Goal: Consume media (video, audio): Consume media (video, audio)

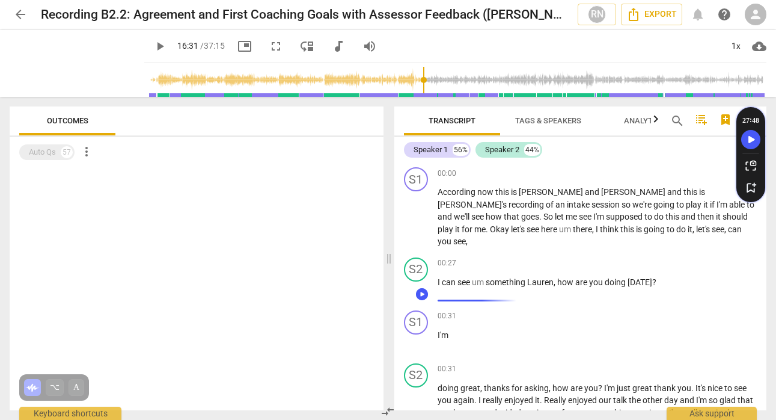
scroll to position [3084, 0]
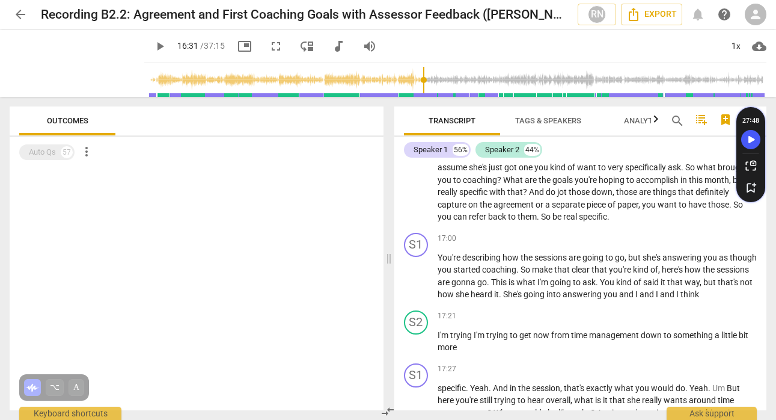
click at [153, 46] on span "play_arrow" at bounding box center [160, 46] width 14 height 14
drag, startPoint x: 416, startPoint y: 87, endPoint x: 401, endPoint y: 87, distance: 14.4
click at [401, 87] on input "range" at bounding box center [458, 80] width 618 height 38
click at [153, 49] on span "pause" at bounding box center [160, 46] width 14 height 14
click at [153, 49] on span "play_arrow" at bounding box center [160, 46] width 14 height 14
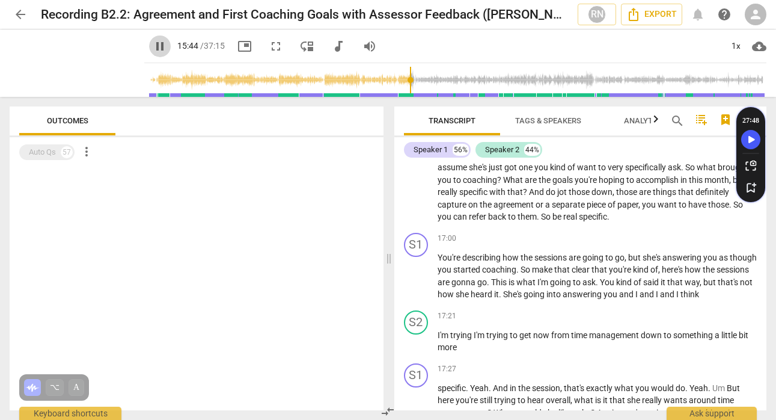
click at [153, 47] on span "pause" at bounding box center [160, 46] width 14 height 14
drag, startPoint x: 399, startPoint y: 81, endPoint x: 407, endPoint y: 83, distance: 7.4
type input "964"
click at [407, 83] on input "range" at bounding box center [458, 80] width 618 height 38
click at [153, 45] on span "play_arrow" at bounding box center [160, 46] width 14 height 14
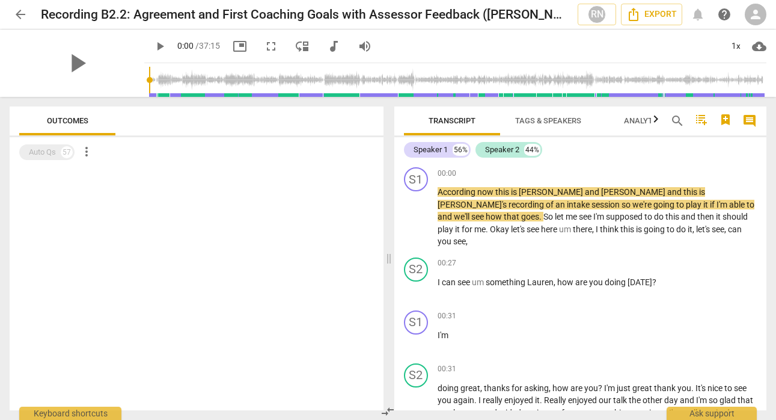
click at [196, 80] on input "range" at bounding box center [458, 80] width 618 height 38
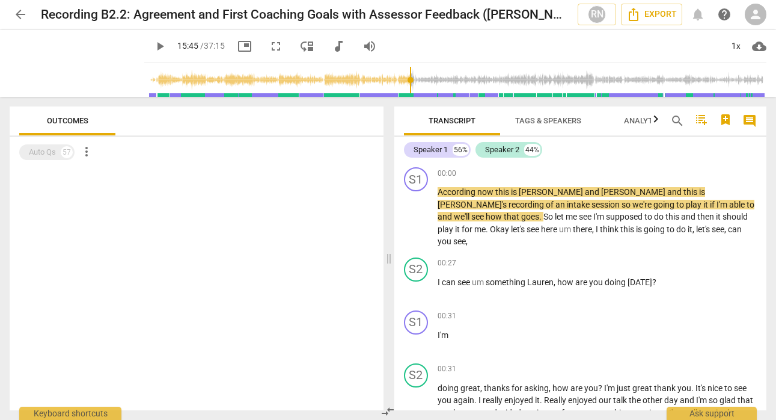
drag, startPoint x: 198, startPoint y: 80, endPoint x: 402, endPoint y: 75, distance: 203.3
click at [402, 75] on input "range" at bounding box center [458, 80] width 618 height 38
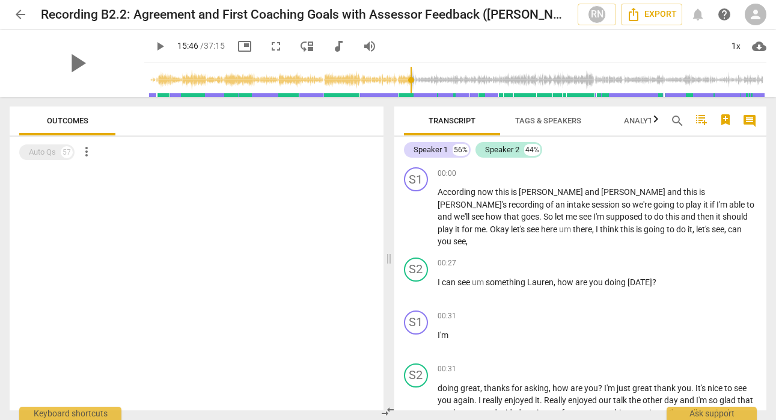
scroll to position [2945, 0]
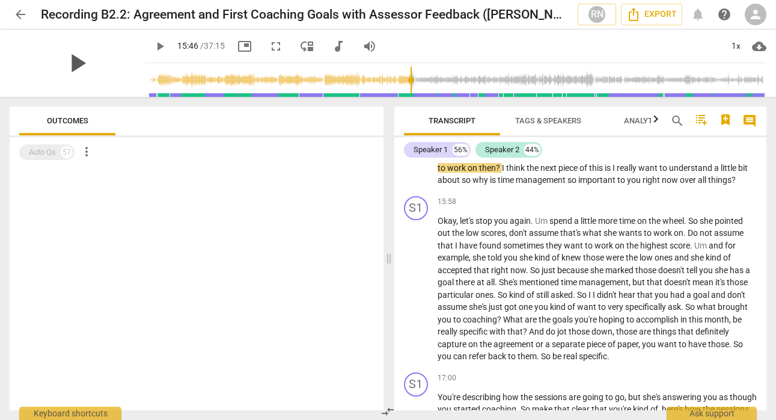
click at [72, 60] on span "play_arrow" at bounding box center [76, 63] width 31 height 31
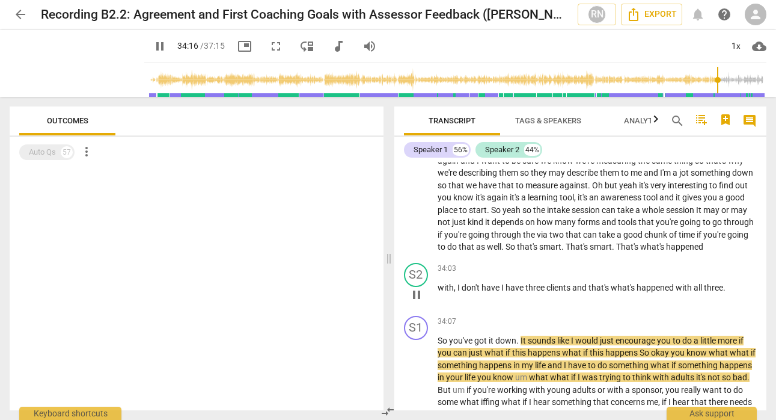
scroll to position [6468, 0]
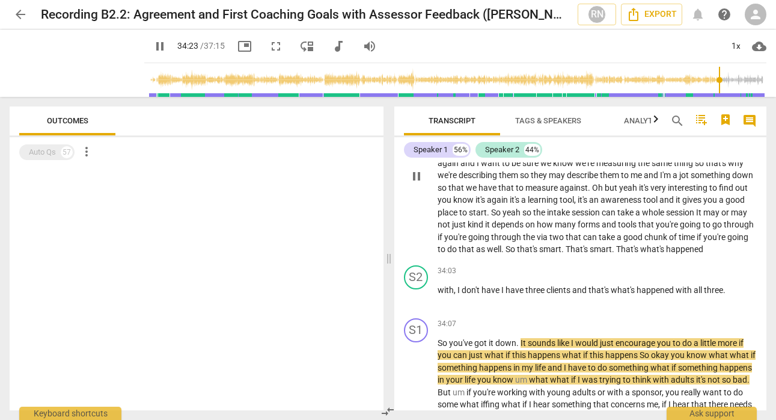
click at [503, 217] on span "So" at bounding box center [496, 212] width 11 height 10
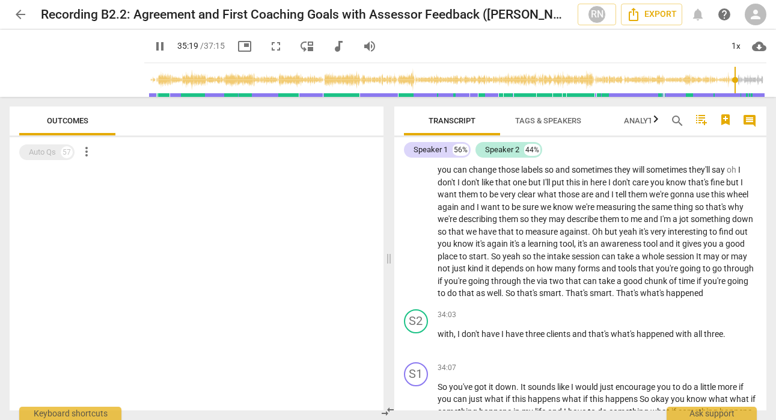
scroll to position [6869, 0]
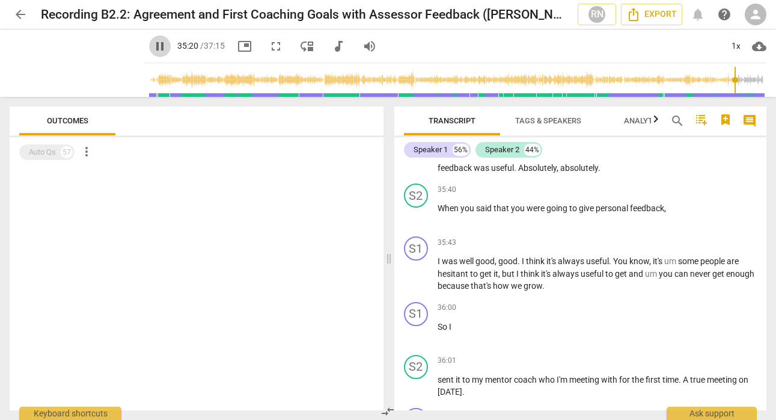
click at [153, 48] on span "pause" at bounding box center [160, 46] width 14 height 14
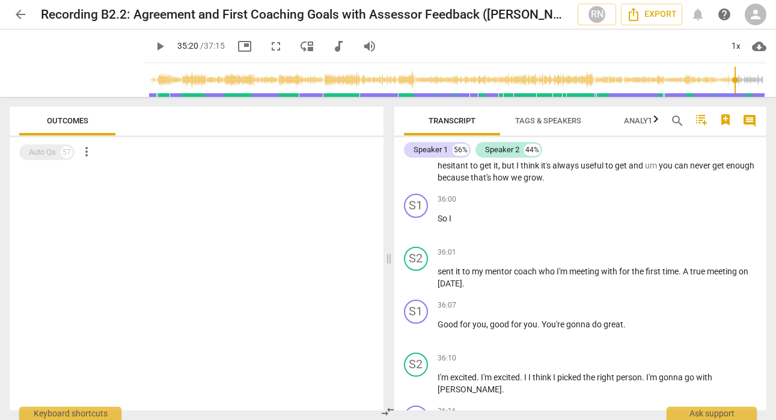
scroll to position [6978, 0]
click at [153, 43] on span "play_arrow" at bounding box center [160, 46] width 14 height 14
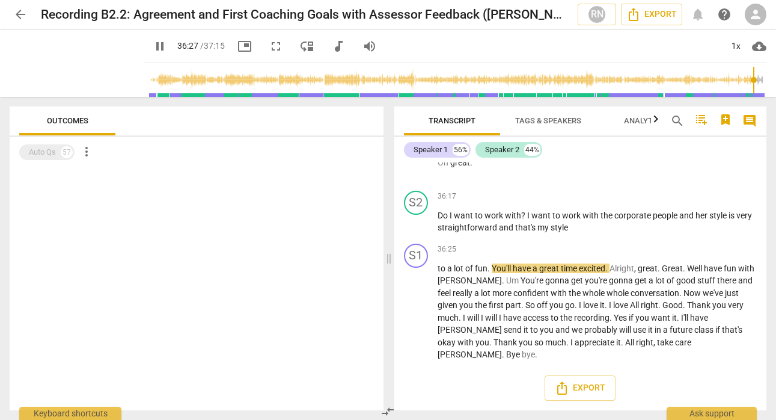
scroll to position [7269, 0]
click at [153, 46] on span "pause" at bounding box center [160, 46] width 14 height 14
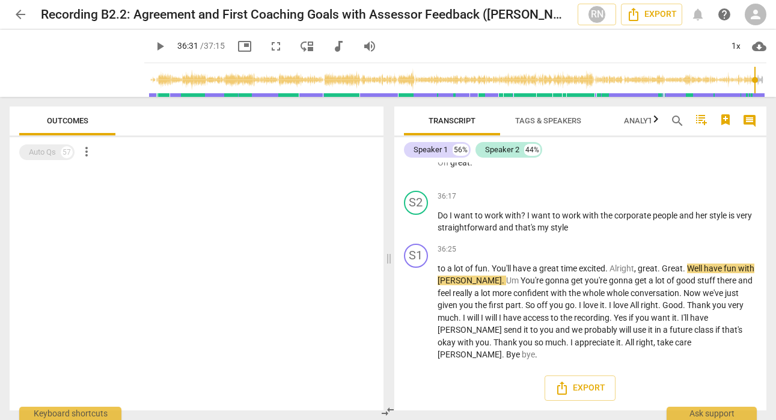
type input "2191"
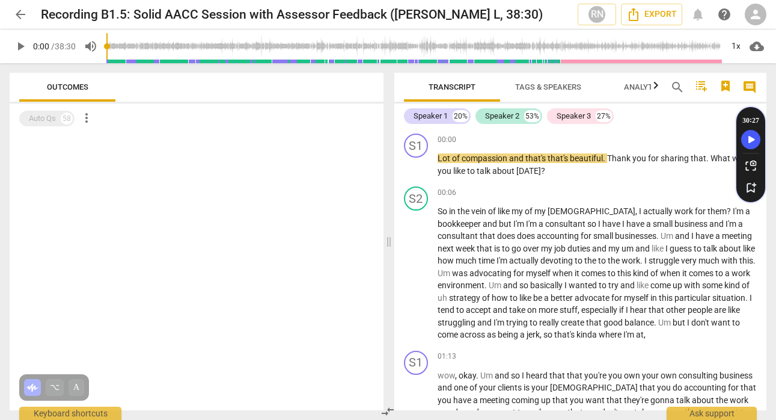
click at [19, 45] on span "play_arrow" at bounding box center [20, 46] width 14 height 14
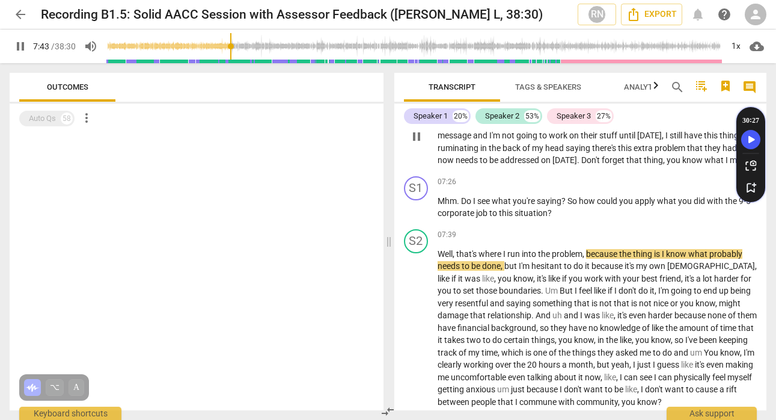
scroll to position [1325, 0]
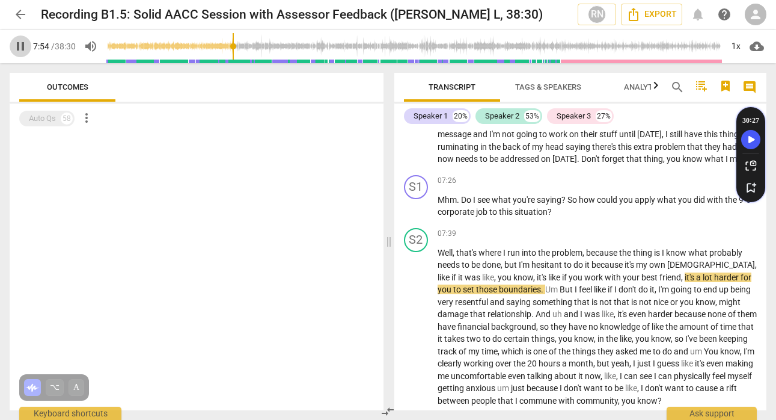
click at [21, 43] on span "pause" at bounding box center [20, 46] width 14 height 14
click at [21, 43] on span "play_arrow" at bounding box center [20, 46] width 14 height 14
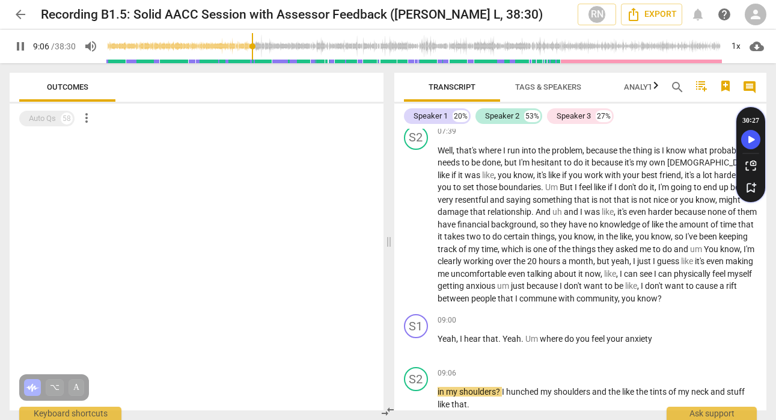
scroll to position [1710, 0]
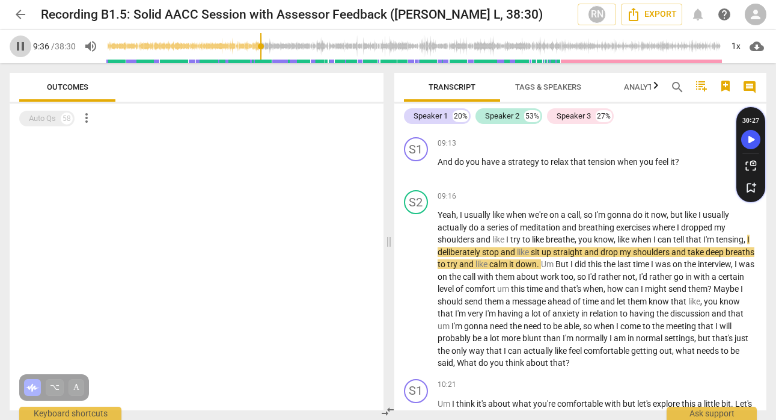
click at [19, 43] on span "pause" at bounding box center [20, 46] width 14 height 14
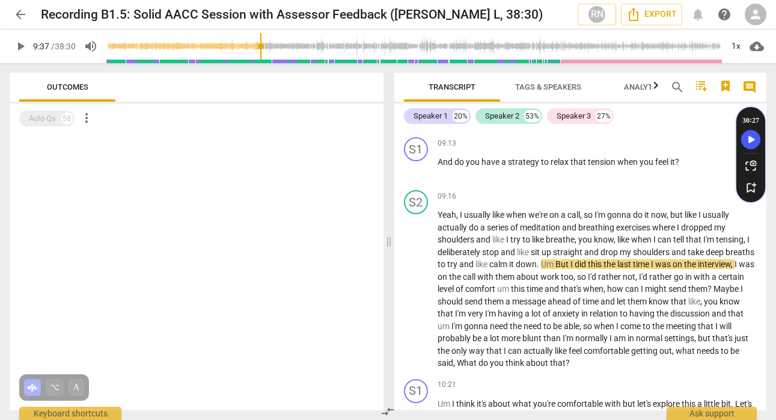
click at [19, 43] on span "play_arrow" at bounding box center [20, 46] width 14 height 14
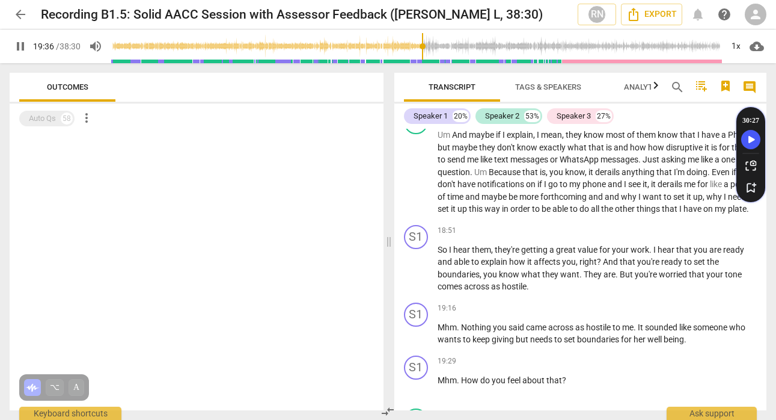
scroll to position [4107, 0]
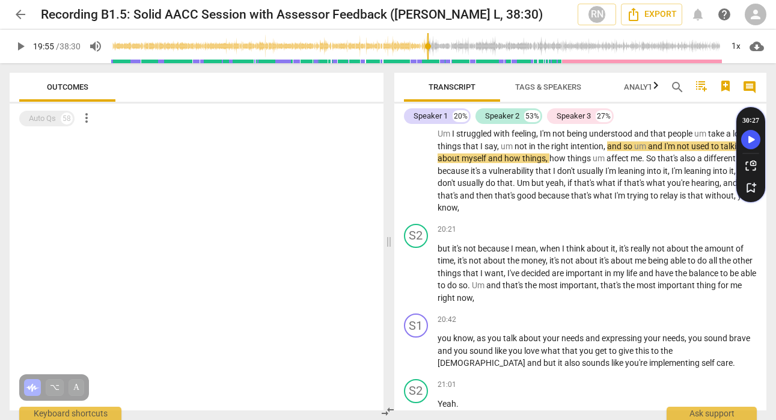
click at [19, 47] on span "play_arrow" at bounding box center [20, 46] width 14 height 14
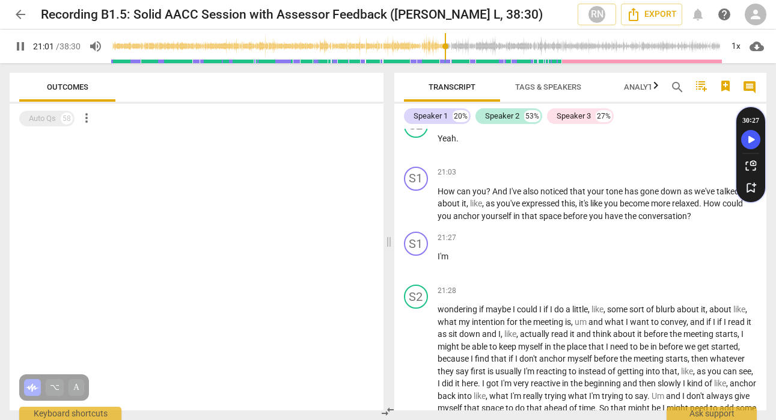
scroll to position [4373, 0]
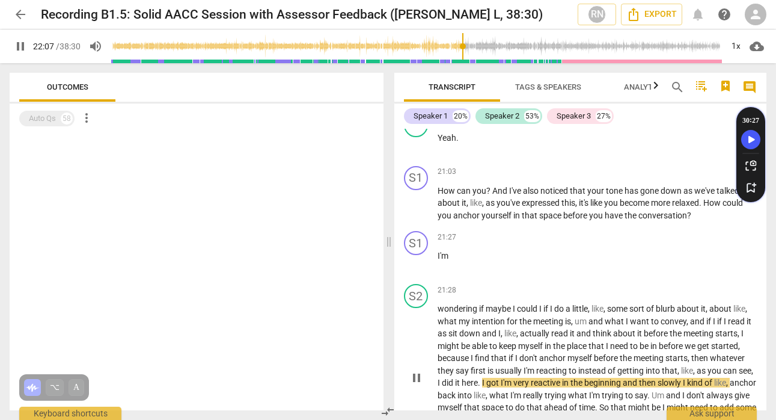
click at [626, 309] on div "21:28 keyboard_arrow_right wondering if maybe I could I if I do a little , like…" at bounding box center [598, 367] width 320 height 167
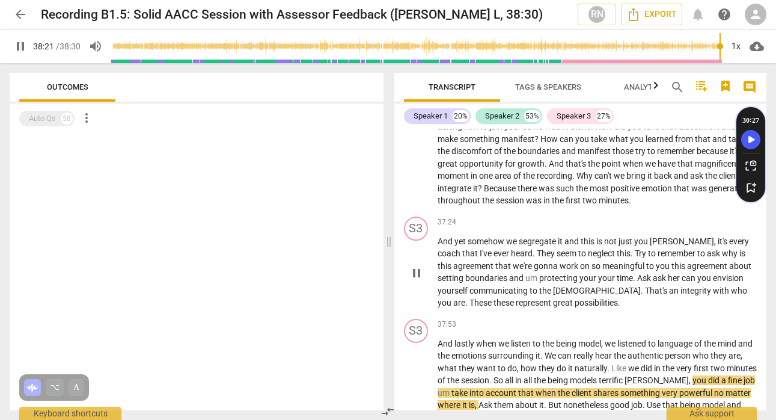
scroll to position [7901, 0]
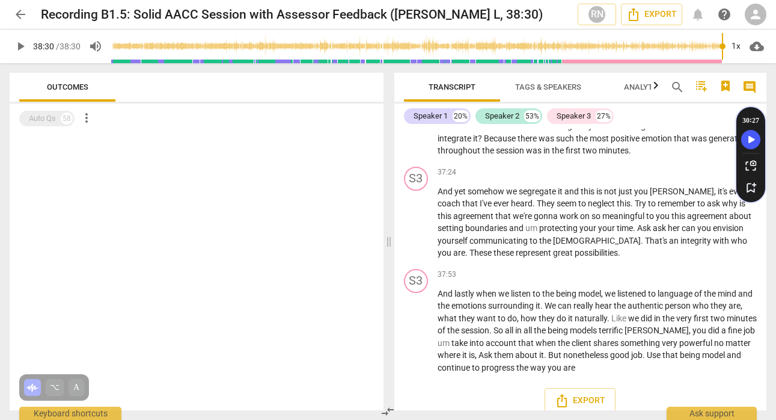
type input "2310"
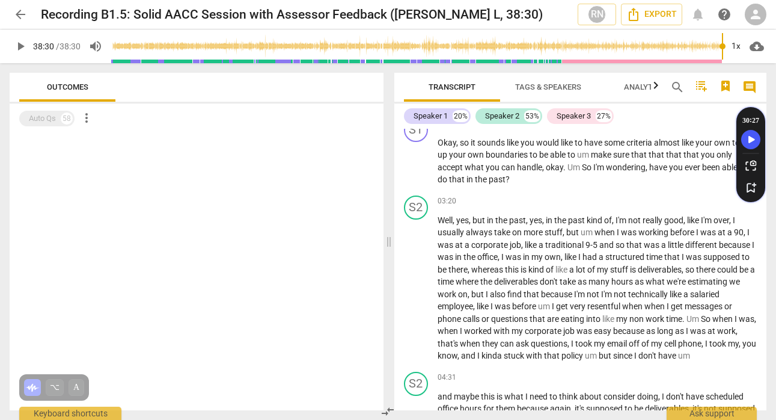
scroll to position [0, 0]
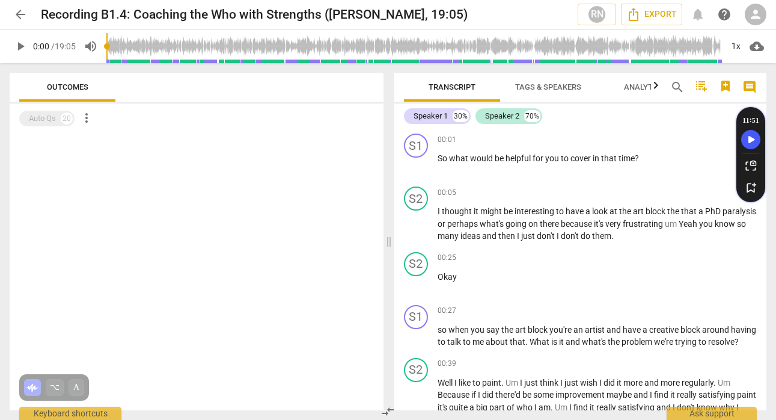
scroll to position [4240, 0]
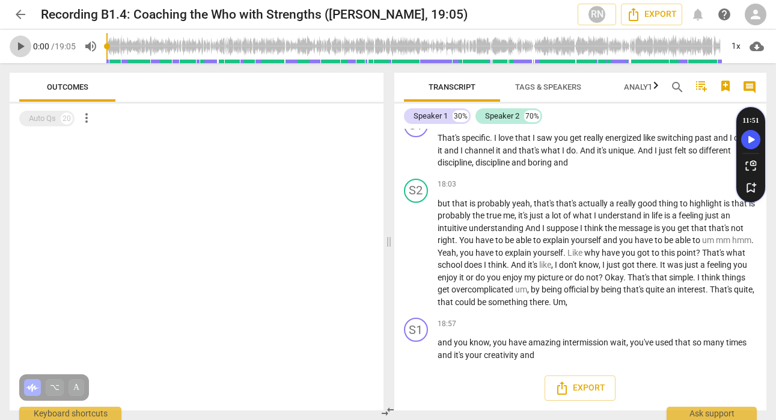
click at [17, 44] on span "play_arrow" at bounding box center [20, 46] width 14 height 14
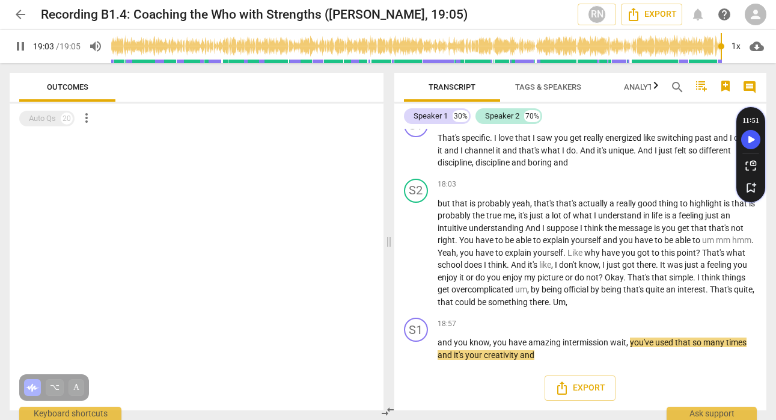
scroll to position [4298, 0]
type input "1145"
